Goal: Task Accomplishment & Management: Complete application form

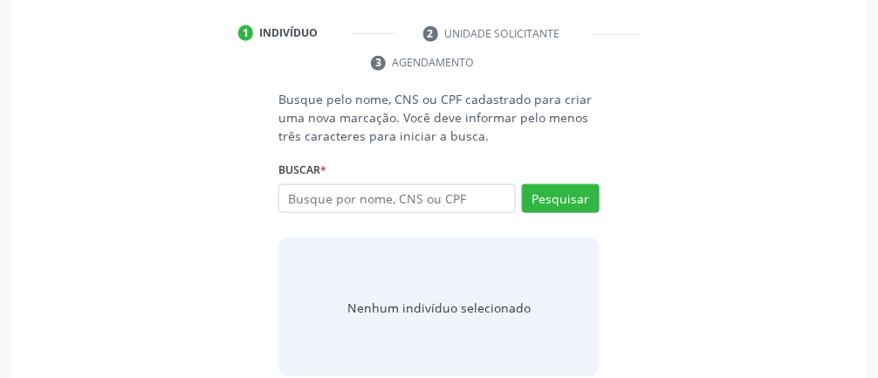
scroll to position [348, 0]
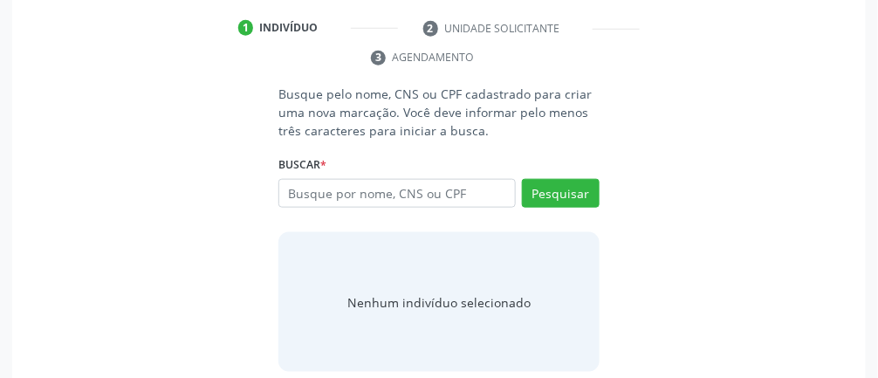
click at [449, 186] on input "text" at bounding box center [396, 194] width 237 height 30
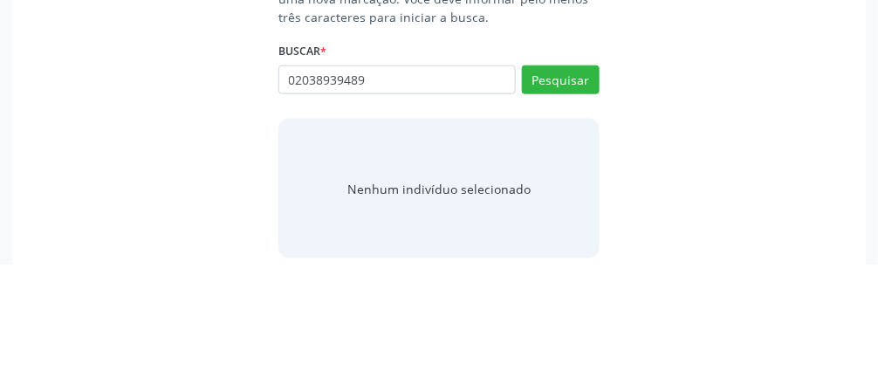
type input "02038939489"
click at [523, 194] on button "Pesquisar" at bounding box center [561, 194] width 78 height 30
type input "02038939489"
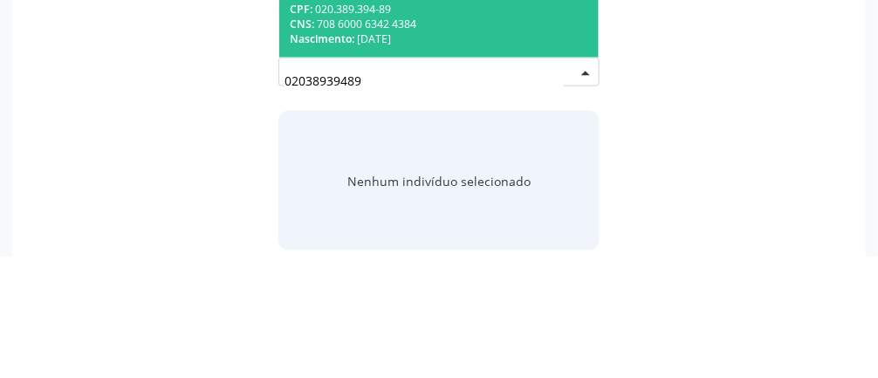
click at [482, 153] on div "Nascimento: 1[DATE]" at bounding box center [439, 160] width 298 height 15
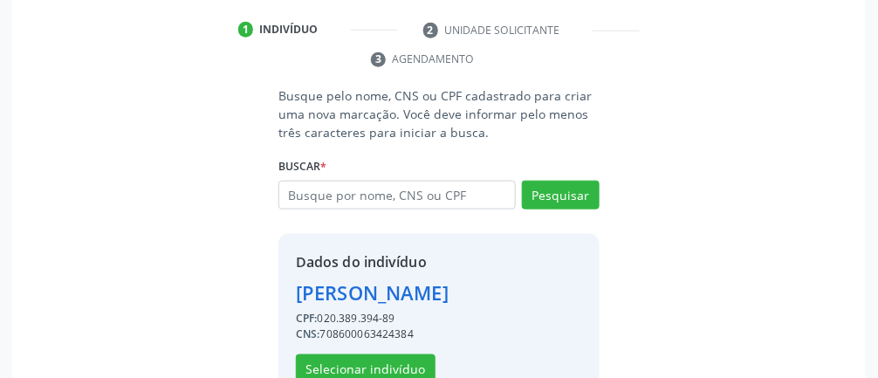
scroll to position [337, 0]
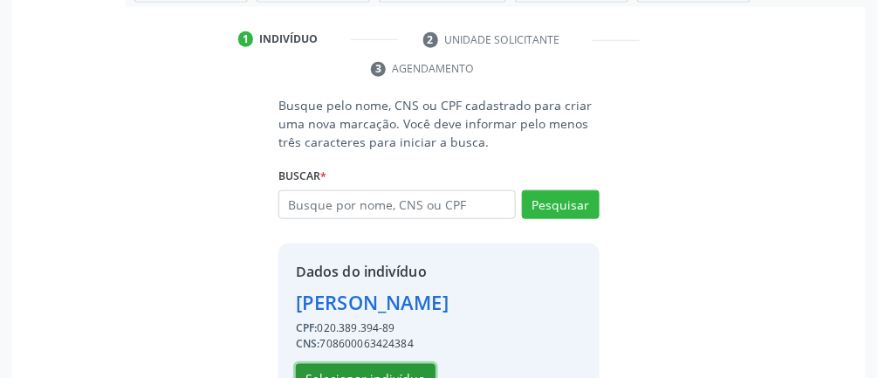
click at [384, 393] on button "Selecionar indivíduo" at bounding box center [366, 379] width 140 height 30
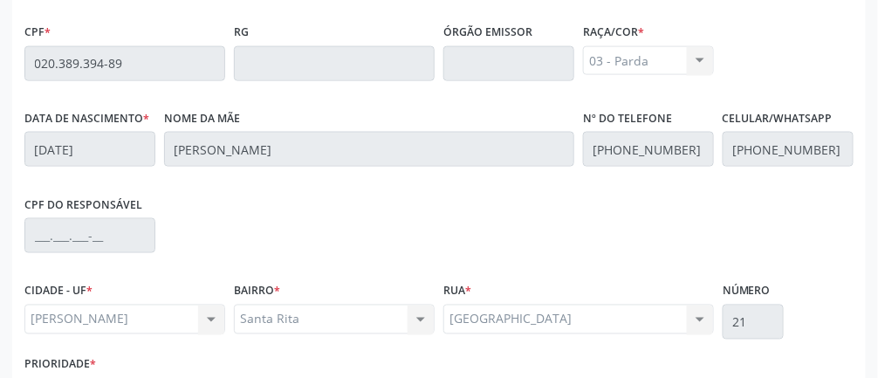
scroll to position [586, 0]
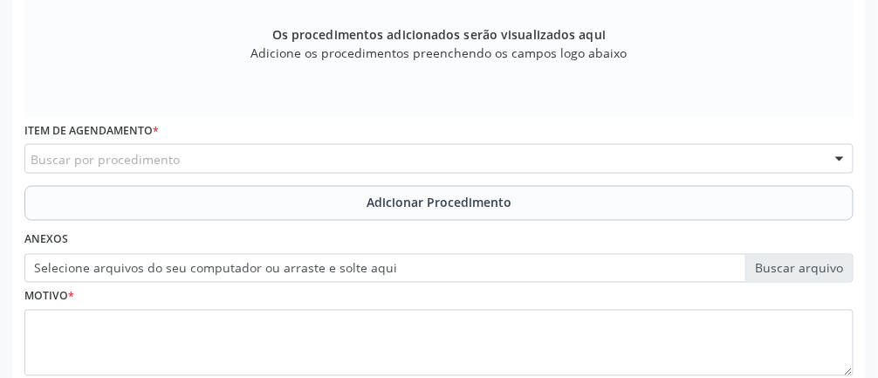
click at [436, 161] on div "Buscar por procedimento" at bounding box center [438, 159] width 829 height 30
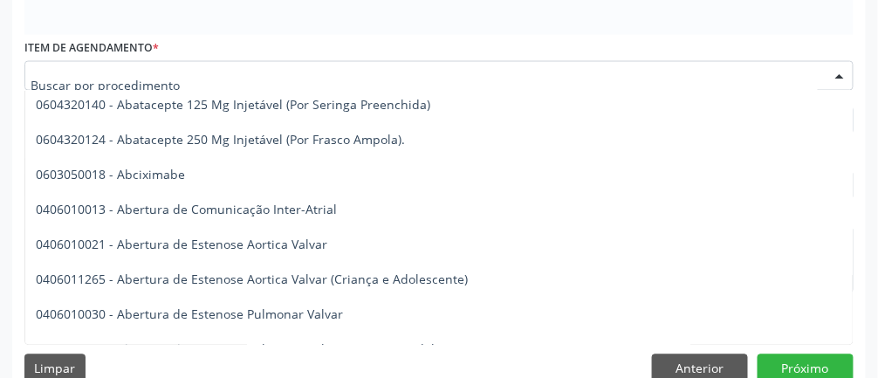
scroll to position [35, 0]
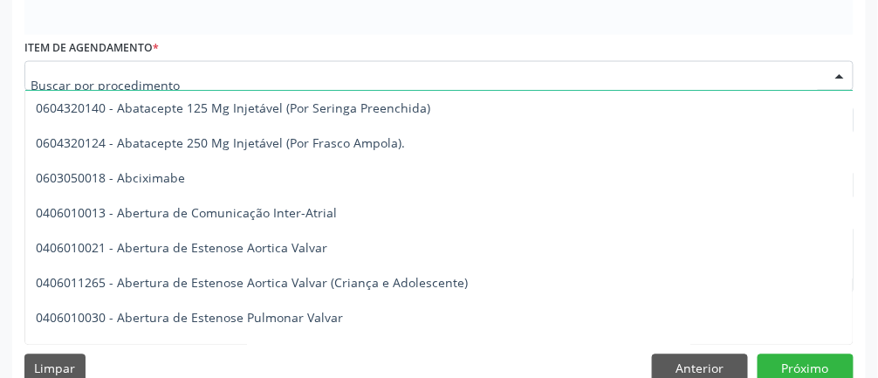
click at [276, 79] on input "text" at bounding box center [424, 84] width 787 height 35
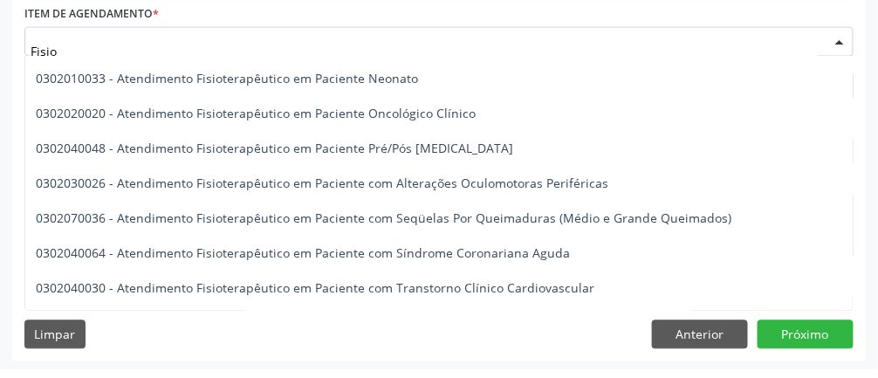
scroll to position [694, 0]
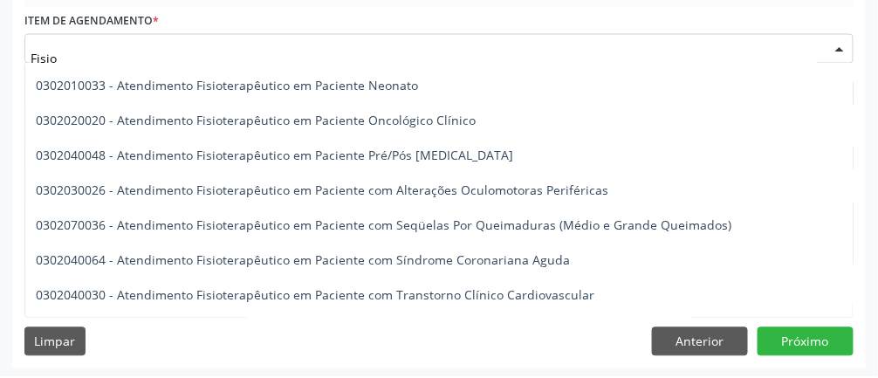
click at [384, 56] on input "Fisio" at bounding box center [424, 59] width 787 height 35
click at [280, 50] on input "Fisio" at bounding box center [424, 59] width 787 height 35
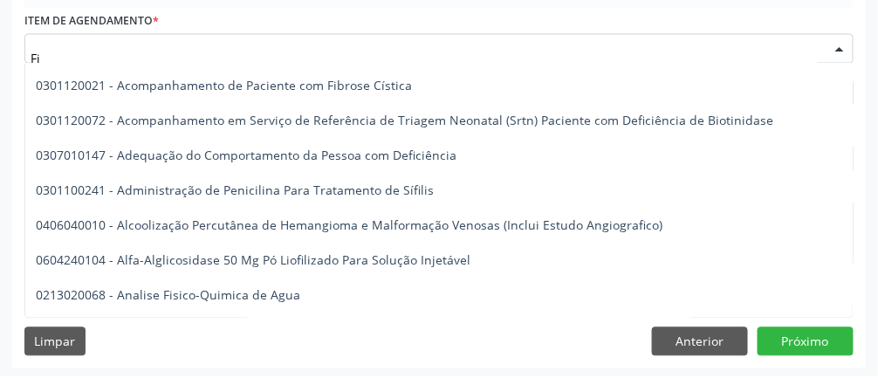
type input "F"
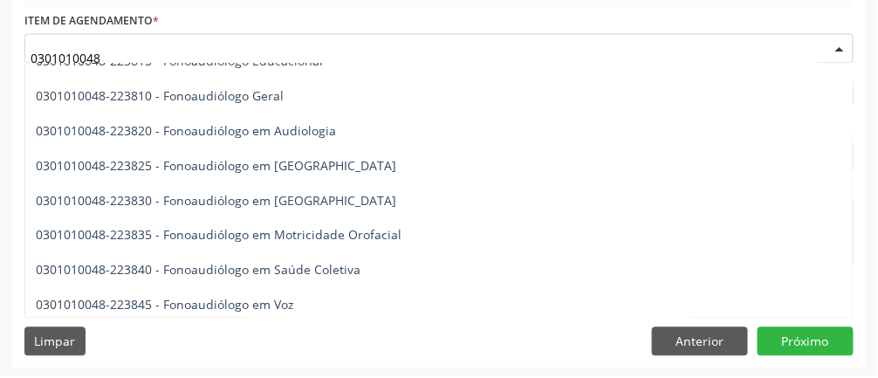
scroll to position [2150, 0]
click at [262, 98] on span "0301010048-223810 - Fonoaudiólogo Geral" at bounding box center [160, 96] width 248 height 17
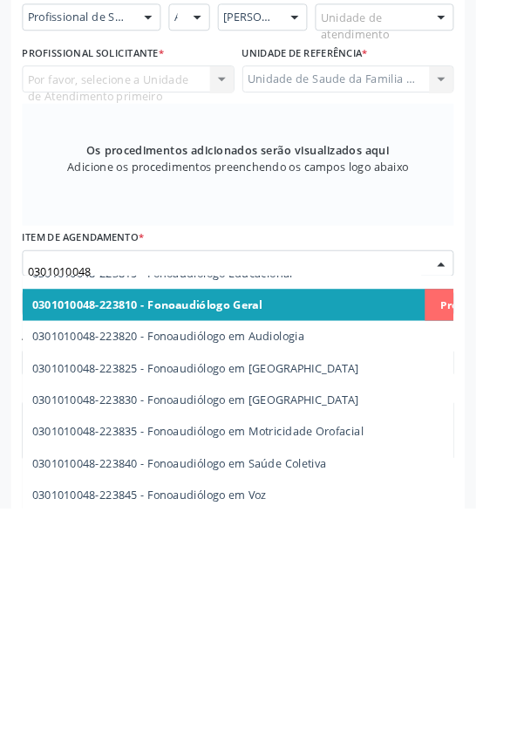
scroll to position [429, 0]
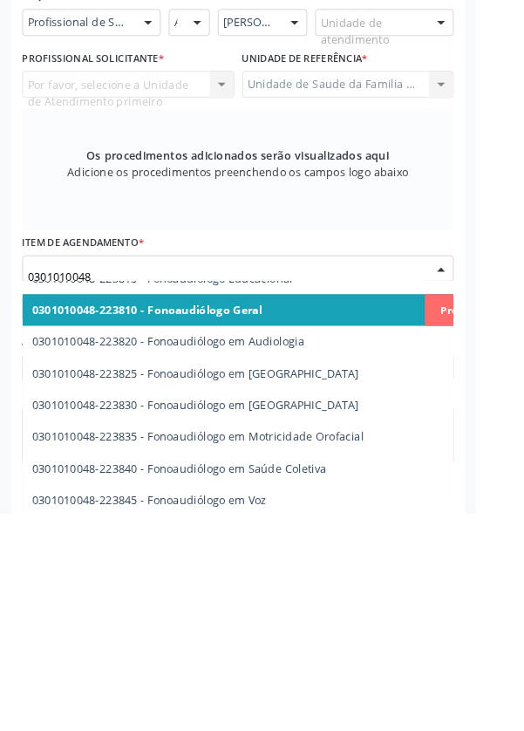
click at [479, 522] on span "0301010048-223810 - Fonoaudiólogo Geral" at bounding box center [323, 506] width 597 height 35
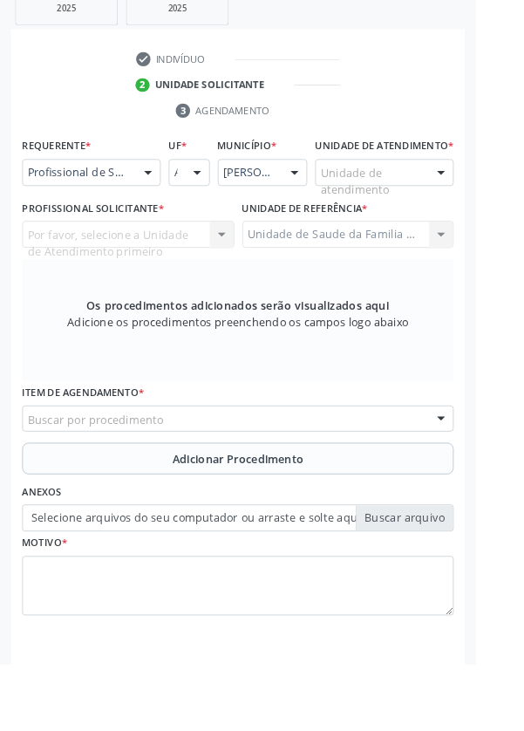
click at [368, 476] on div "Buscar por procedimento" at bounding box center [261, 462] width 475 height 30
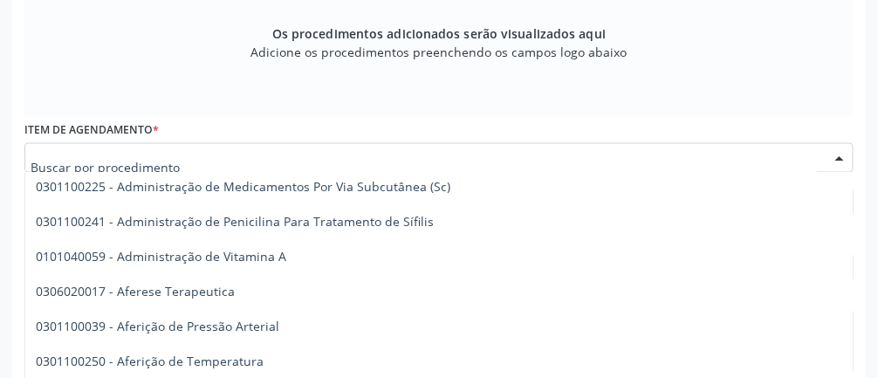
scroll to position [3449, 0]
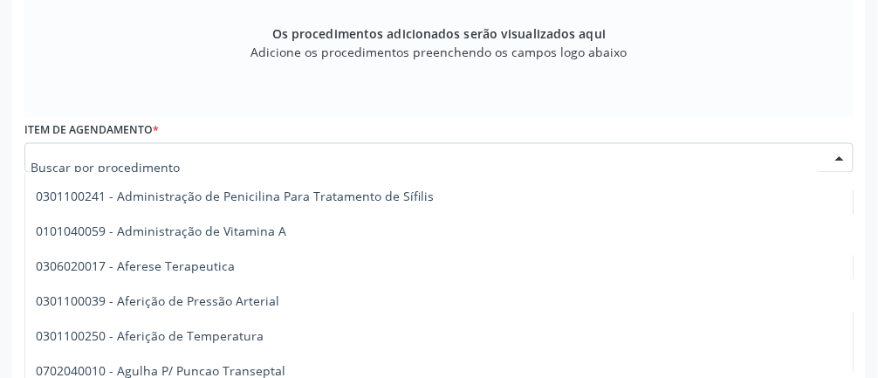
click at [454, 161] on input "text" at bounding box center [424, 166] width 787 height 35
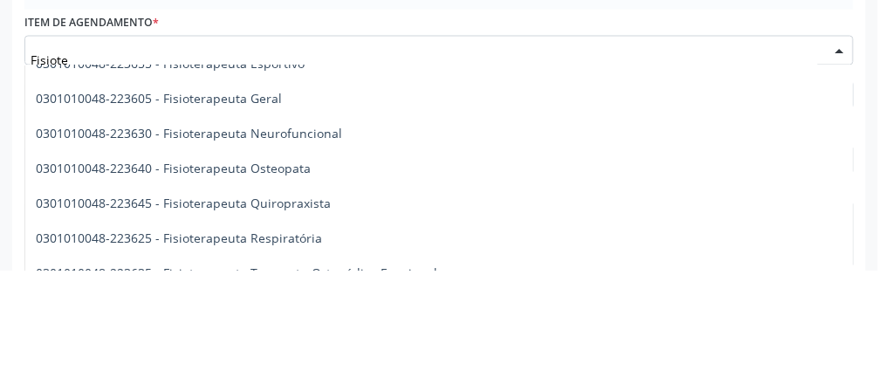
scroll to position [890, 0]
type input "Fisiotera"
click at [256, 203] on span "0301010048-223605 - Fisioterapeuta Geral" at bounding box center [159, 207] width 246 height 17
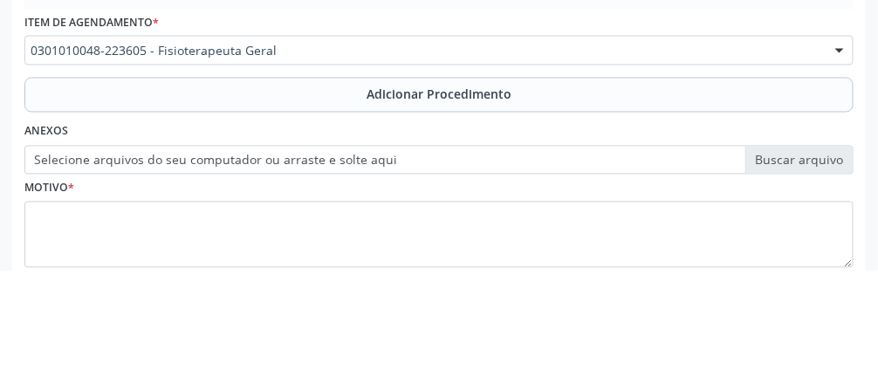
scroll to position [0, 0]
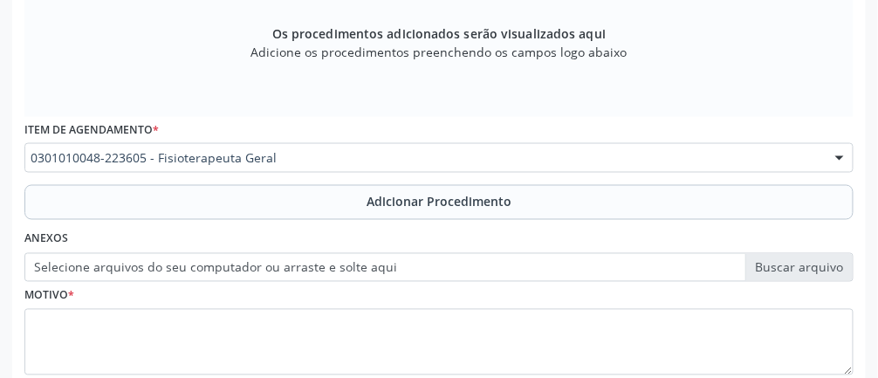
click at [523, 202] on button "Adicionar Procedimento" at bounding box center [438, 202] width 829 height 35
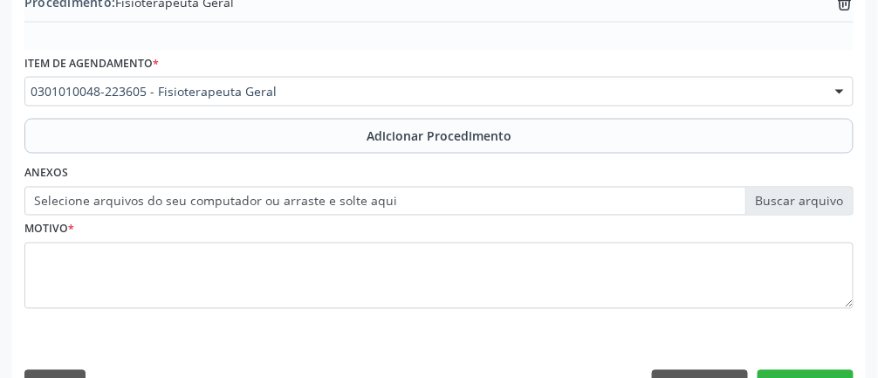
scroll to position [521, 0]
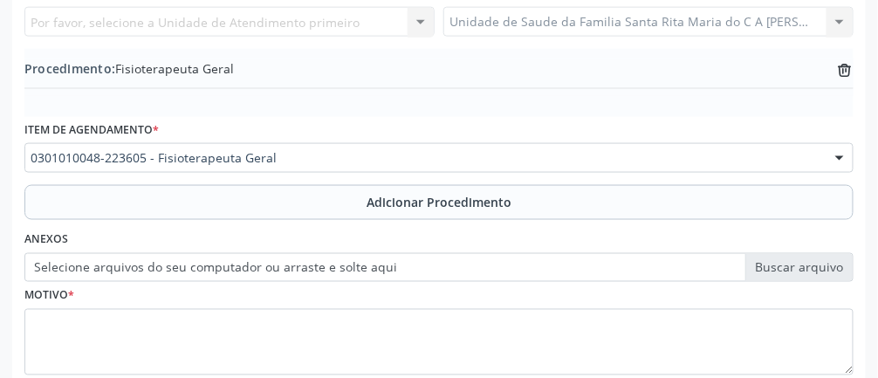
click at [484, 216] on button "Adicionar Procedimento" at bounding box center [438, 202] width 829 height 35
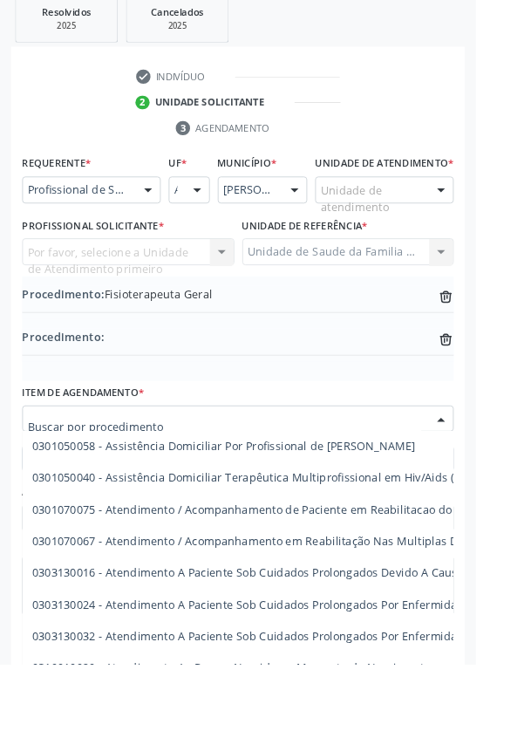
scroll to position [12880, 0]
